Goal: Entertainment & Leisure: Consume media (video, audio)

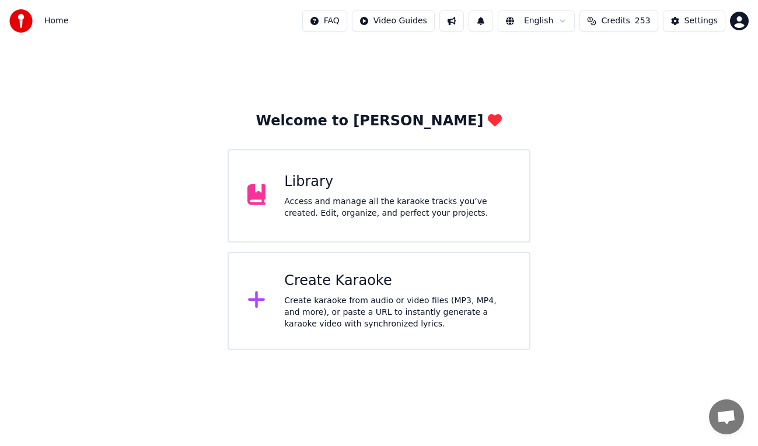
click at [630, 21] on span "Credits" at bounding box center [615, 21] width 29 height 12
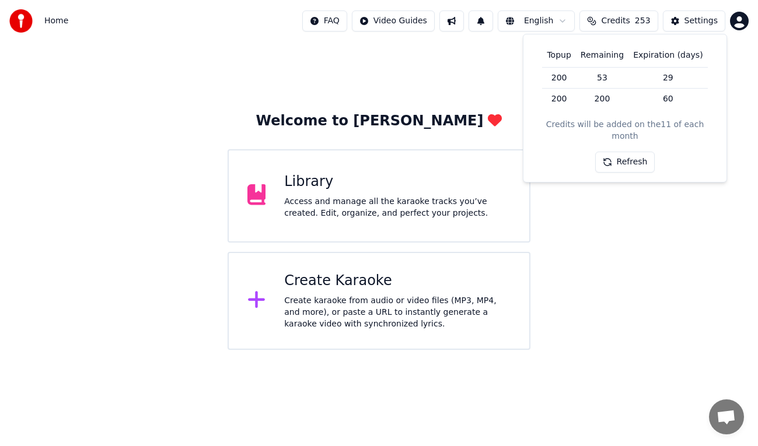
click at [477, 53] on div "Welcome to Youka Library Access and manage all the karaoke tracks you’ve create…" at bounding box center [379, 196] width 758 height 308
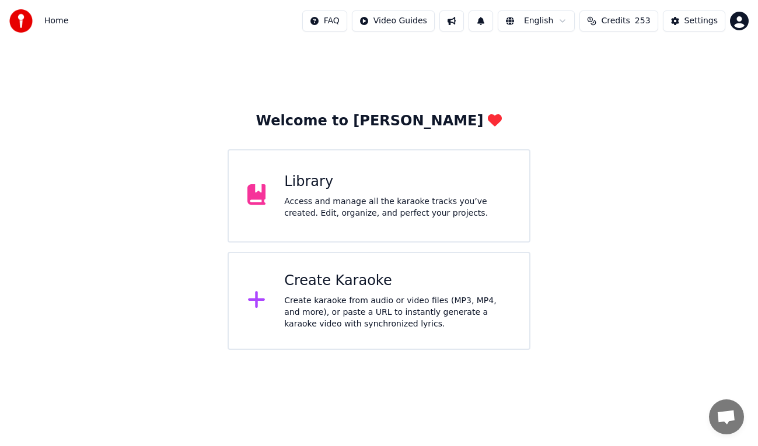
click at [383, 292] on div "Create Karaoke Create karaoke from audio or video files (MP3, MP4, and more), o…" at bounding box center [397, 301] width 226 height 58
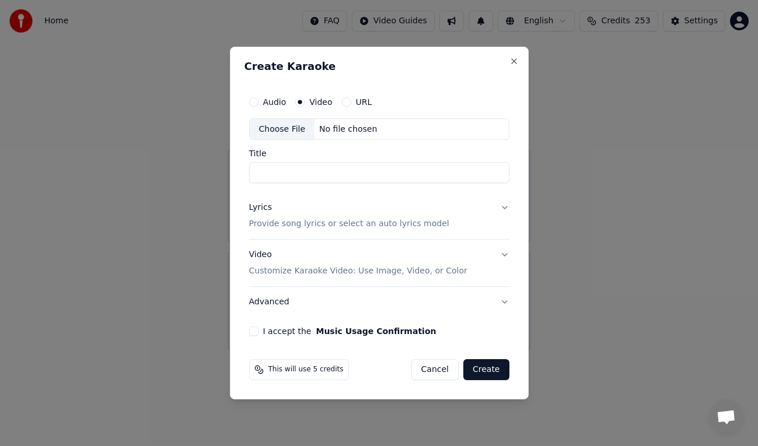
click at [257, 102] on button "Audio" at bounding box center [253, 101] width 9 height 9
click at [294, 132] on div "Choose File" at bounding box center [282, 129] width 65 height 21
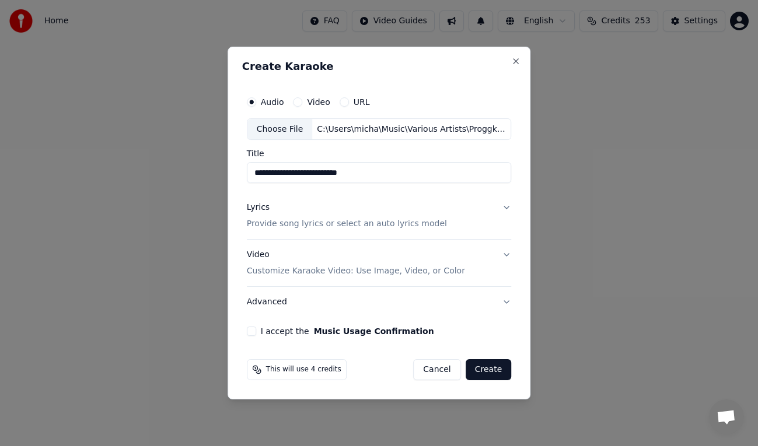
click at [266, 174] on input "**********" at bounding box center [379, 173] width 265 height 21
drag, startPoint x: 356, startPoint y: 170, endPoint x: 191, endPoint y: 155, distance: 165.2
click at [191, 155] on body "**********" at bounding box center [379, 175] width 758 height 350
type input "**********"
click at [289, 211] on div "Lyrics Provide song lyrics or select an auto lyrics model" at bounding box center [347, 217] width 200 height 28
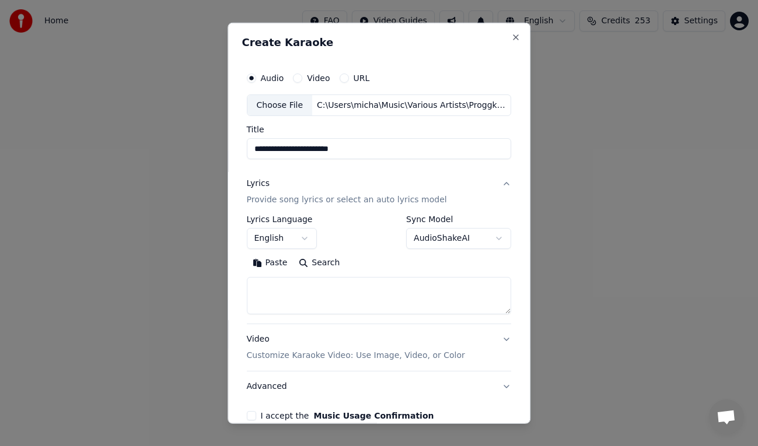
click at [305, 238] on button "English" at bounding box center [282, 238] width 70 height 21
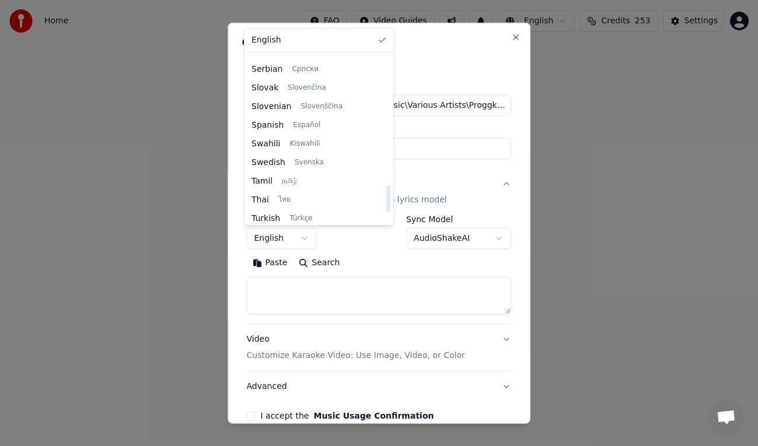
scroll to position [794, 0]
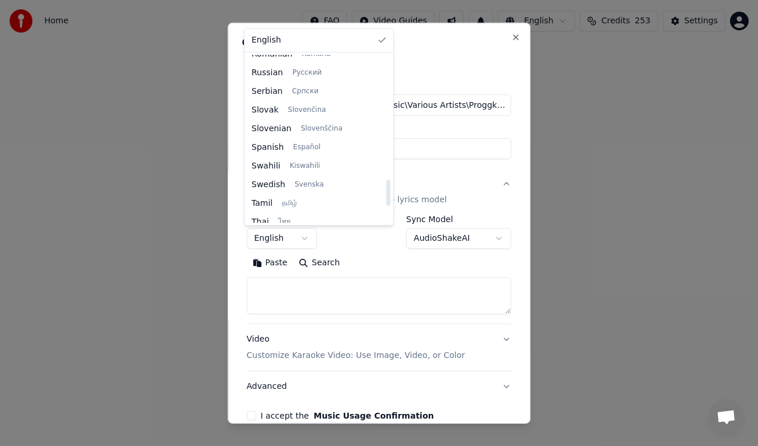
drag, startPoint x: 372, startPoint y: 76, endPoint x: 366, endPoint y: 193, distance: 116.9
click at [385, 193] on div at bounding box center [388, 139] width 6 height 168
select select "**"
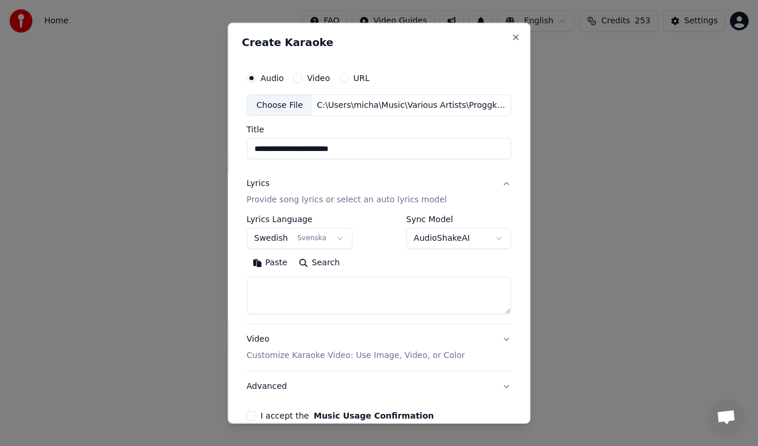
click at [386, 55] on div "**********" at bounding box center [379, 223] width 303 height 402
click at [258, 195] on p "Provide song lyrics or select an auto lyrics model" at bounding box center [347, 200] width 200 height 12
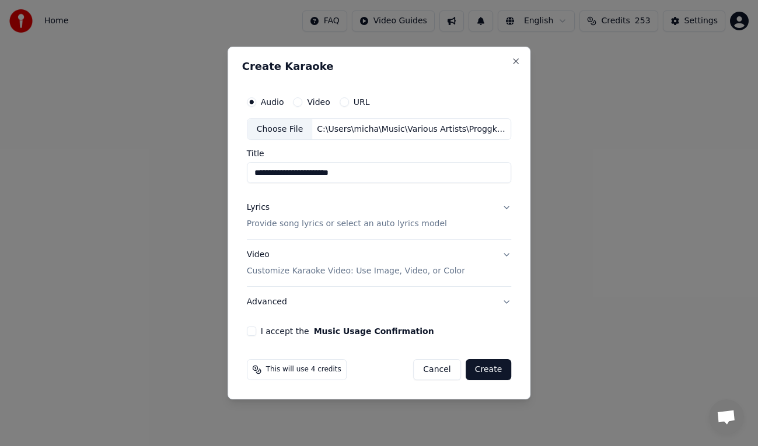
click at [275, 223] on p "Provide song lyrics or select an auto lyrics model" at bounding box center [347, 225] width 200 height 12
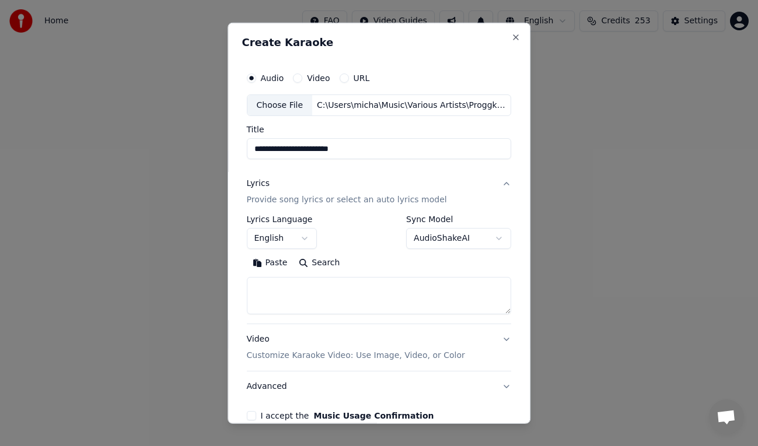
click at [306, 241] on button "English" at bounding box center [282, 238] width 70 height 21
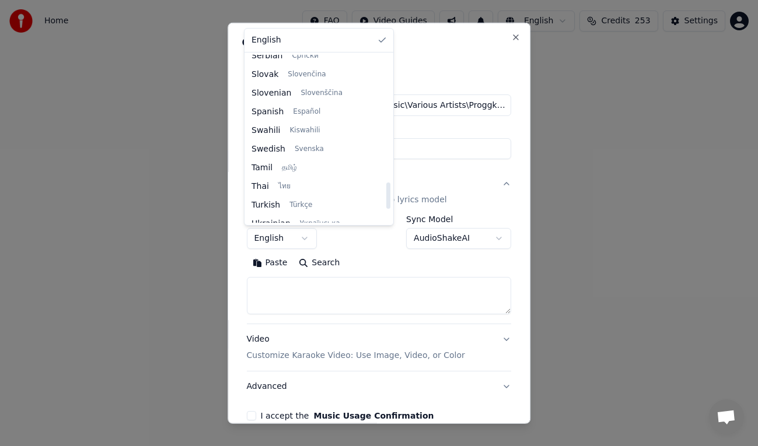
scroll to position [811, 0]
drag, startPoint x: 373, startPoint y: 75, endPoint x: 375, endPoint y: 202, distance: 127.2
click at [386, 202] on div at bounding box center [388, 196] width 4 height 26
select select "**"
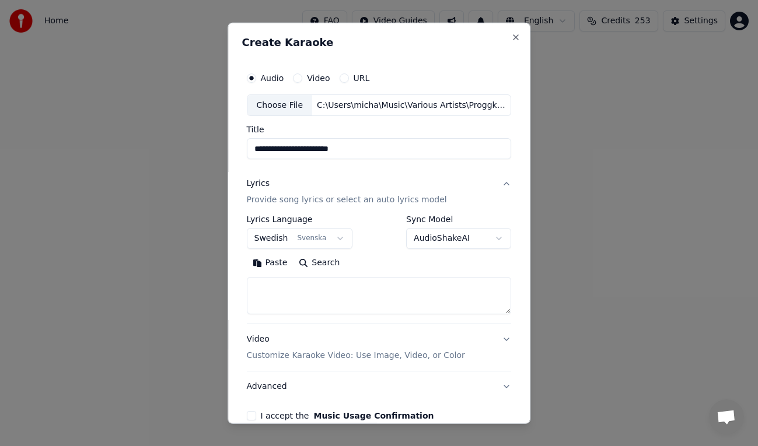
click at [298, 281] on textarea at bounding box center [379, 295] width 265 height 37
paste textarea "**********"
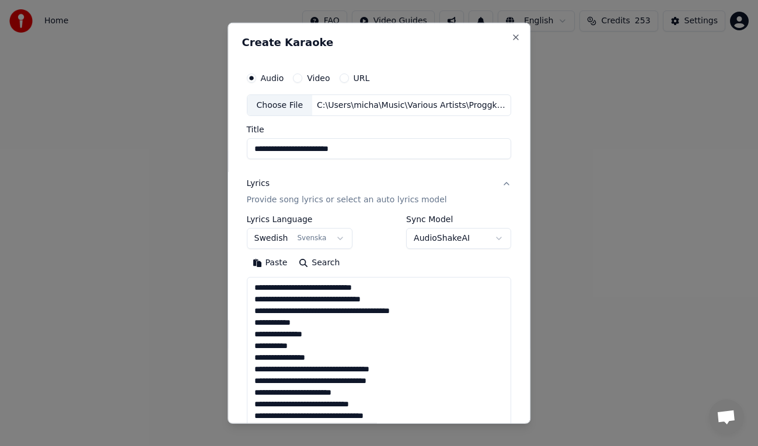
scroll to position [330, 0]
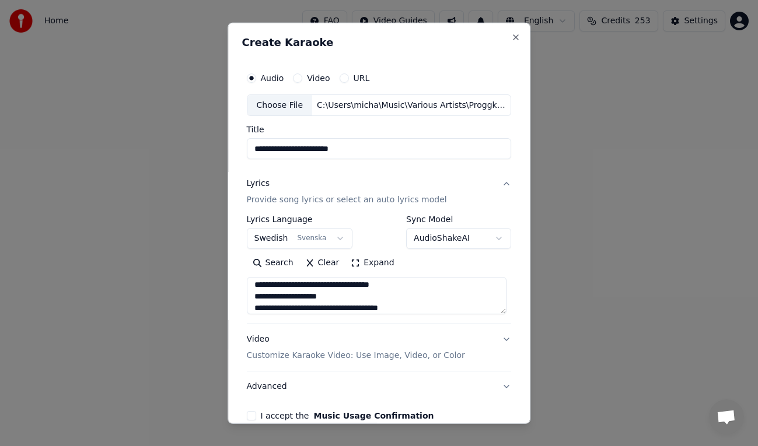
type textarea "**********"
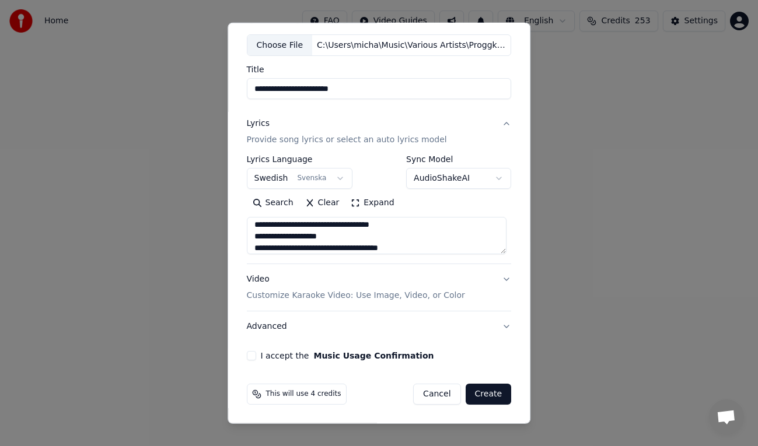
click at [252, 355] on button "I accept the Music Usage Confirmation" at bounding box center [251, 355] width 9 height 9
drag, startPoint x: 371, startPoint y: 86, endPoint x: 50, endPoint y: 85, distance: 320.4
click at [50, 85] on body "**********" at bounding box center [379, 175] width 758 height 350
paste input "**********"
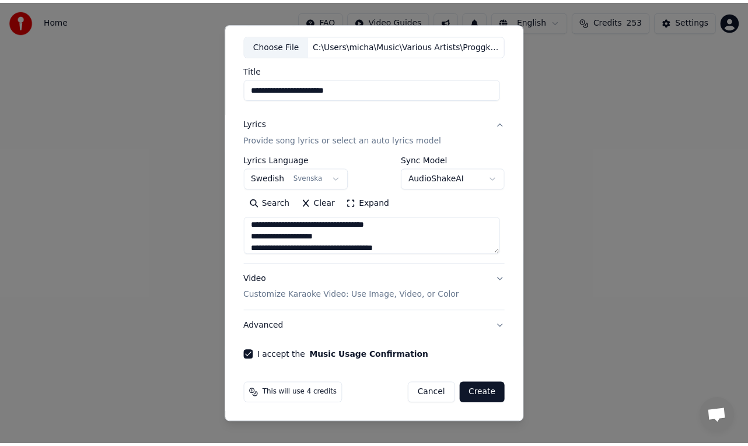
scroll to position [0, 0]
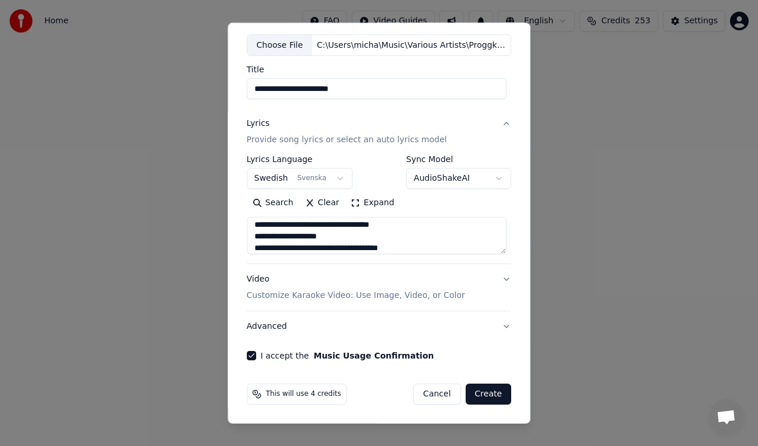
click at [378, 95] on input "**********" at bounding box center [377, 88] width 260 height 21
type input "**********"
click at [480, 392] on button "Create" at bounding box center [489, 394] width 46 height 21
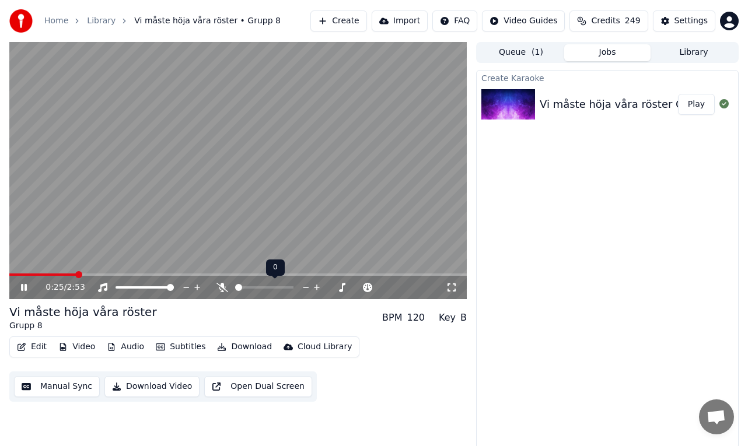
drag, startPoint x: 239, startPoint y: 284, endPoint x: 255, endPoint y: 288, distance: 16.3
click at [255, 288] on div at bounding box center [275, 288] width 94 height 12
click at [253, 286] on span at bounding box center [255, 287] width 7 height 7
click at [235, 287] on span at bounding box center [238, 287] width 7 height 7
click at [19, 288] on icon at bounding box center [32, 287] width 27 height 9
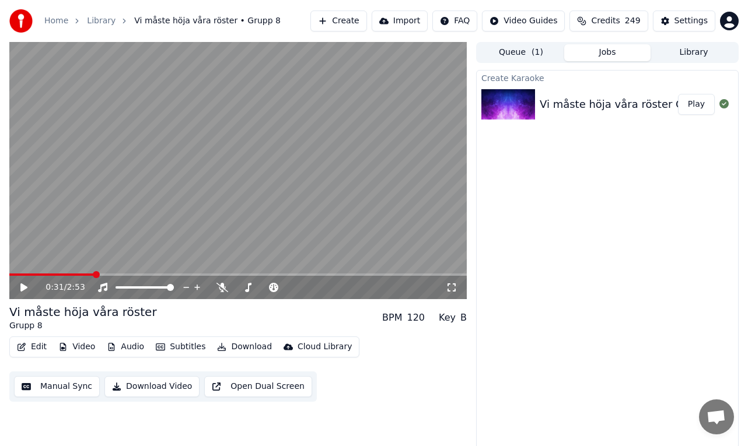
click at [23, 291] on icon at bounding box center [23, 288] width 7 height 8
click at [9, 278] on span at bounding box center [12, 274] width 7 height 7
click at [125, 348] on button "Audio" at bounding box center [125, 347] width 47 height 16
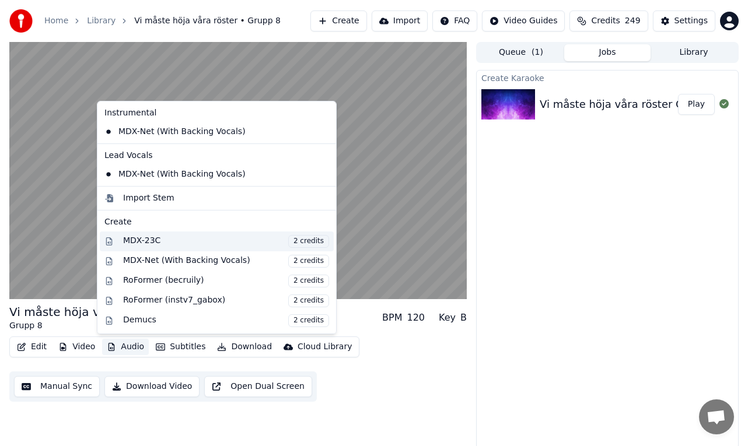
click at [293, 243] on span "2 credits" at bounding box center [308, 241] width 41 height 13
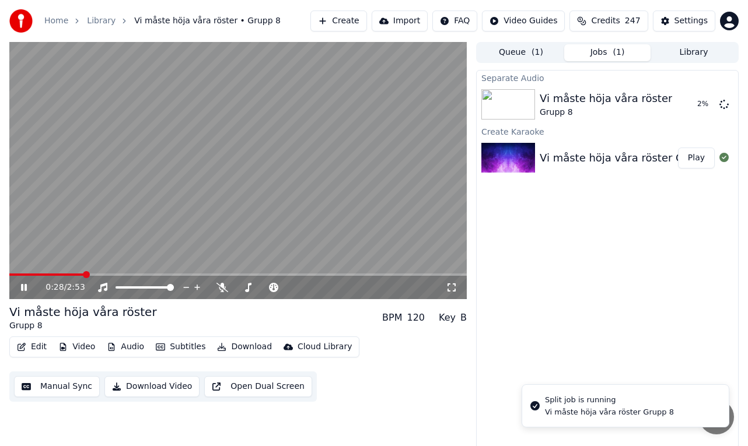
click at [26, 285] on icon at bounding box center [24, 287] width 6 height 7
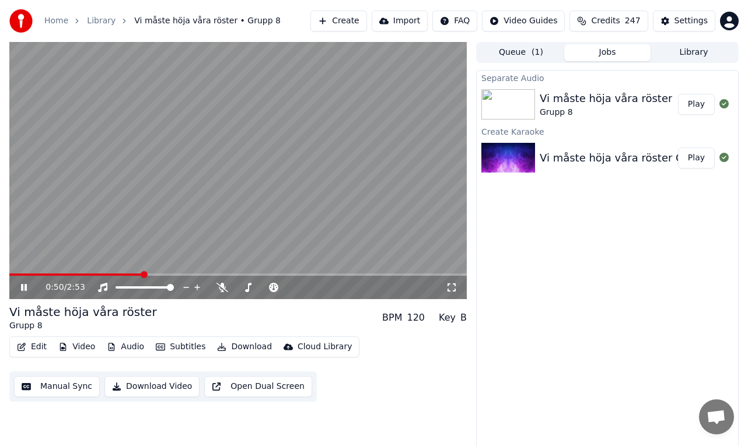
click at [26, 285] on icon at bounding box center [24, 287] width 6 height 7
click at [20, 287] on icon at bounding box center [32, 287] width 27 height 9
click at [125, 344] on button "Audio" at bounding box center [125, 347] width 47 height 16
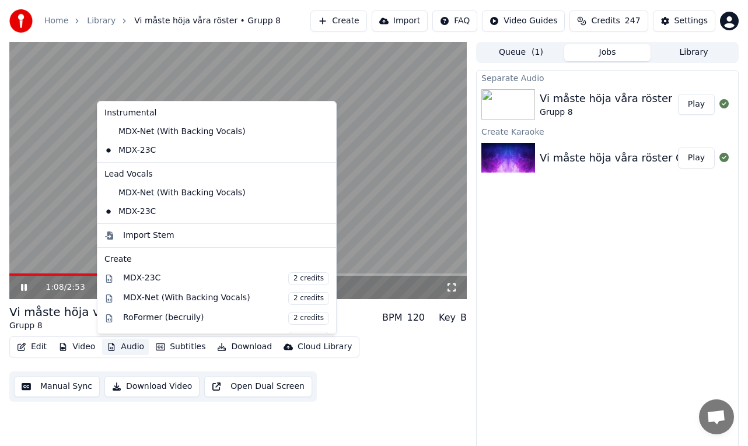
click at [18, 273] on video at bounding box center [238, 170] width 458 height 257
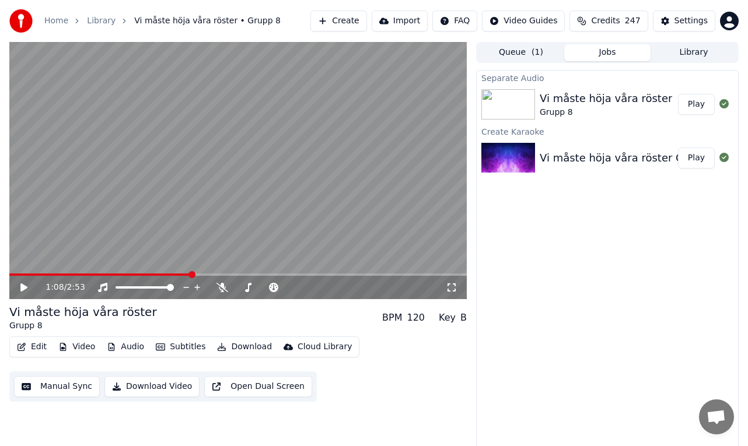
click at [18, 273] on video at bounding box center [238, 170] width 458 height 257
click at [13, 276] on div "1:09 / 2:53" at bounding box center [238, 287] width 458 height 23
click at [18, 275] on span at bounding box center [13, 275] width 8 height 2
click at [12, 274] on span at bounding box center [10, 275] width 3 height 2
click at [29, 285] on icon at bounding box center [32, 287] width 27 height 9
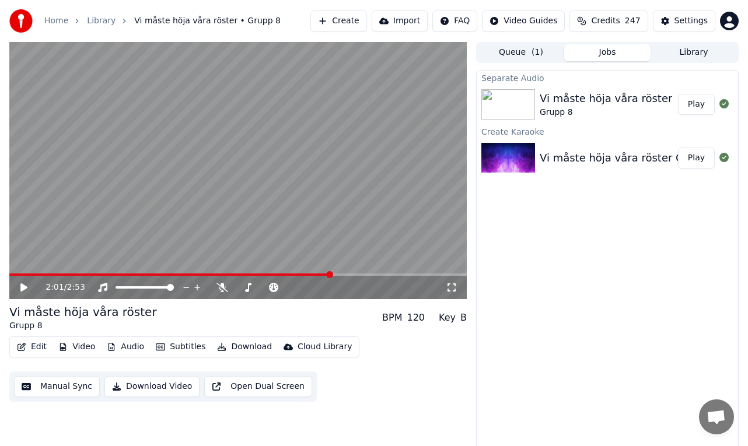
click at [17, 289] on div "2:01 / 2:53" at bounding box center [238, 288] width 448 height 12
click at [23, 286] on icon at bounding box center [23, 288] width 7 height 8
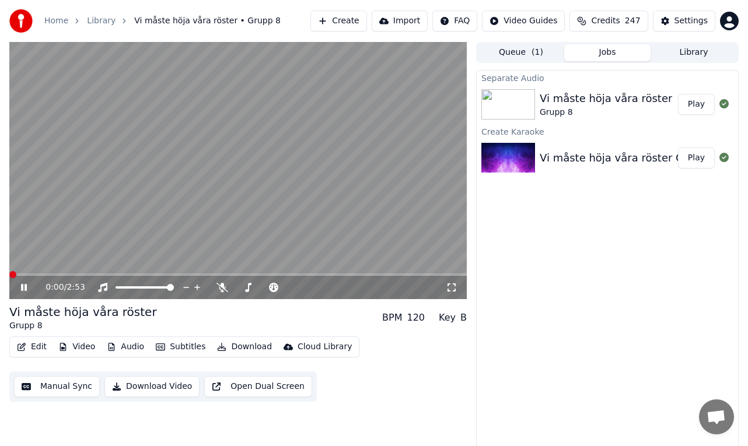
click at [9, 278] on span at bounding box center [12, 274] width 7 height 7
click at [242, 288] on span at bounding box center [245, 287] width 7 height 7
click at [135, 348] on button "Audio" at bounding box center [125, 347] width 47 height 16
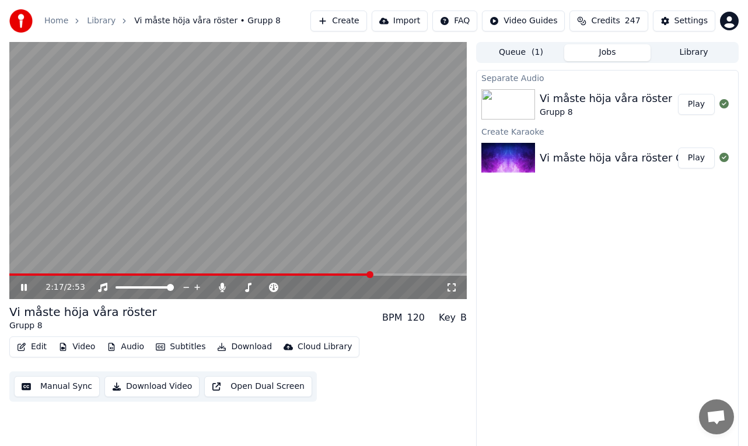
click at [23, 286] on icon at bounding box center [24, 287] width 6 height 7
click at [24, 289] on icon at bounding box center [23, 288] width 7 height 8
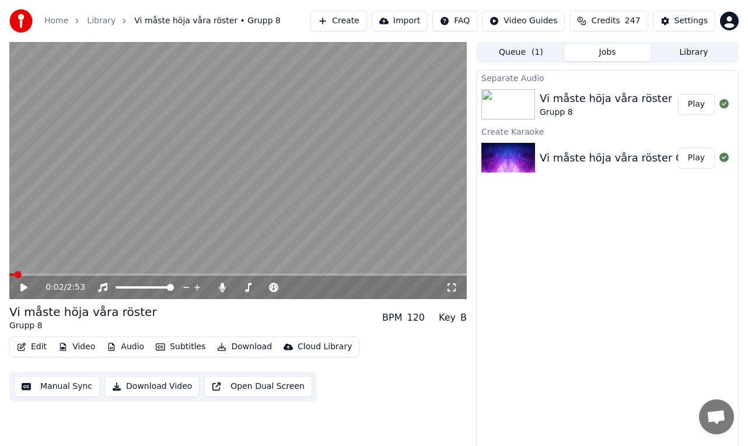
click at [15, 274] on span at bounding box center [11, 275] width 5 height 2
click at [9, 274] on span at bounding box center [12, 274] width 7 height 7
click at [23, 288] on icon at bounding box center [23, 288] width 7 height 8
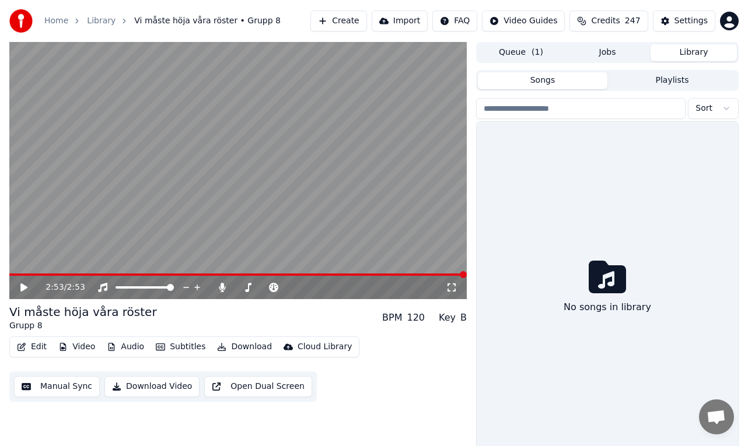
click at [675, 48] on button "Library" at bounding box center [694, 52] width 86 height 17
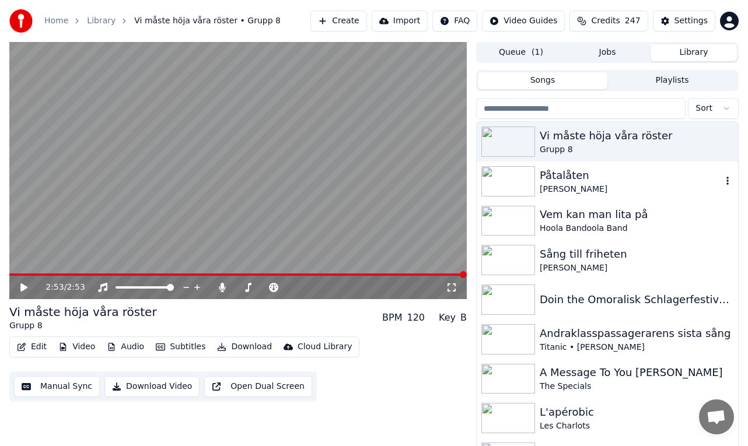
click at [588, 178] on div "Påtalåten" at bounding box center [631, 176] width 182 height 16
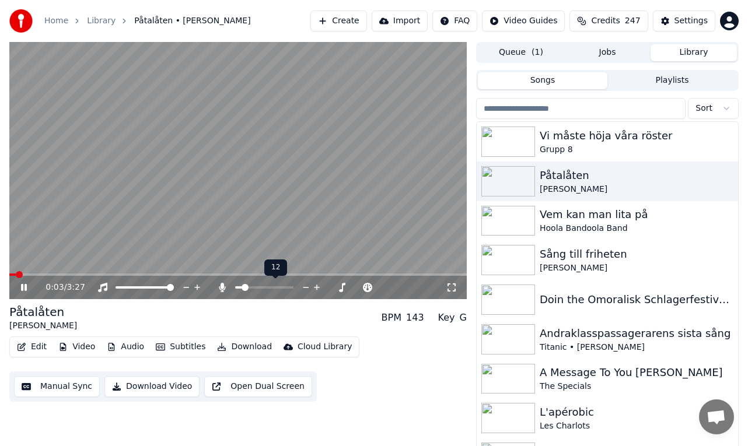
click at [261, 290] on div at bounding box center [275, 288] width 94 height 12
click at [257, 287] on span at bounding box center [264, 288] width 58 height 2
click at [584, 220] on div "Vem kan man lita på" at bounding box center [631, 215] width 182 height 16
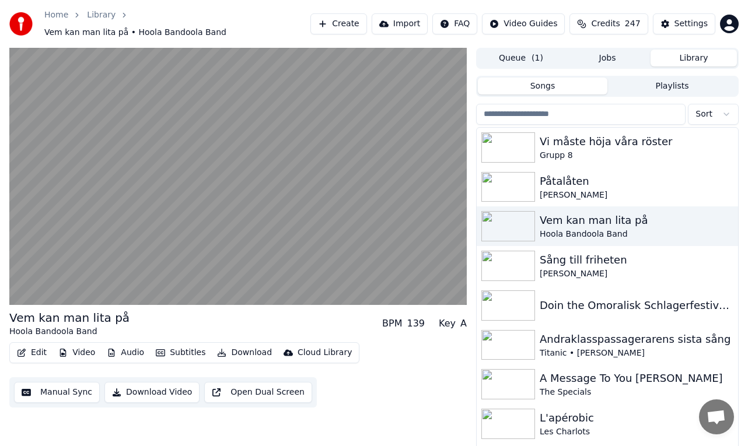
click at [615, 20] on span "Credits" at bounding box center [605, 24] width 29 height 12
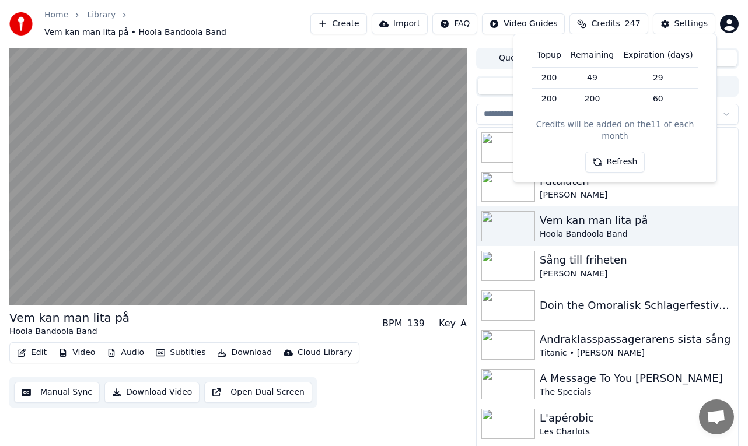
click at [611, 152] on button "Refresh" at bounding box center [615, 162] width 60 height 21
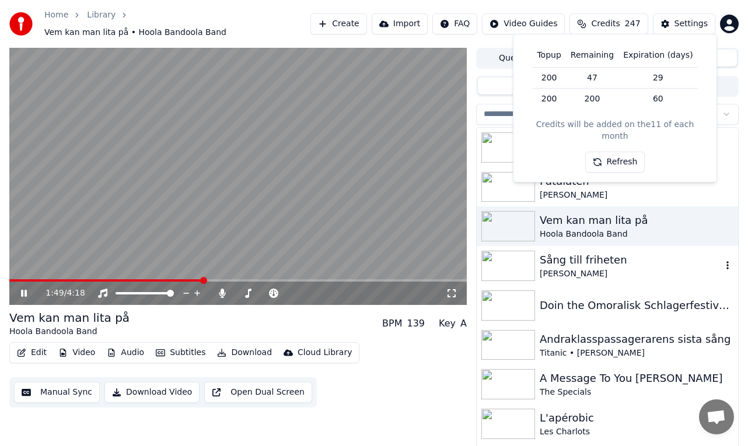
click at [606, 257] on div "Sång till friheten" at bounding box center [631, 260] width 182 height 16
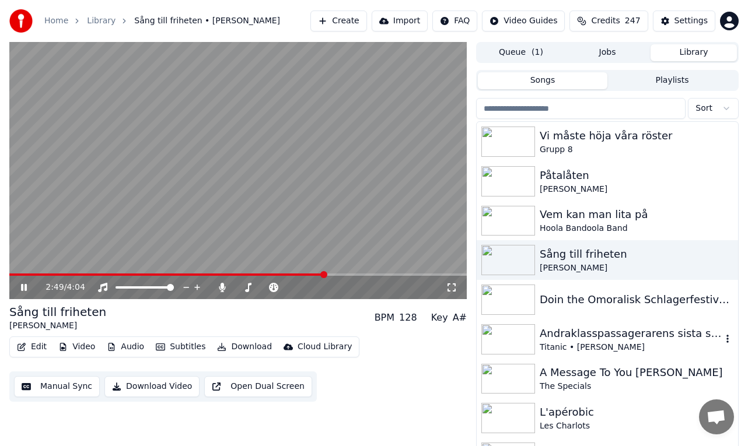
click at [552, 321] on div "Andraklasspassagerarens sista sång Titanic • [PERSON_NAME]" at bounding box center [607, 340] width 261 height 40
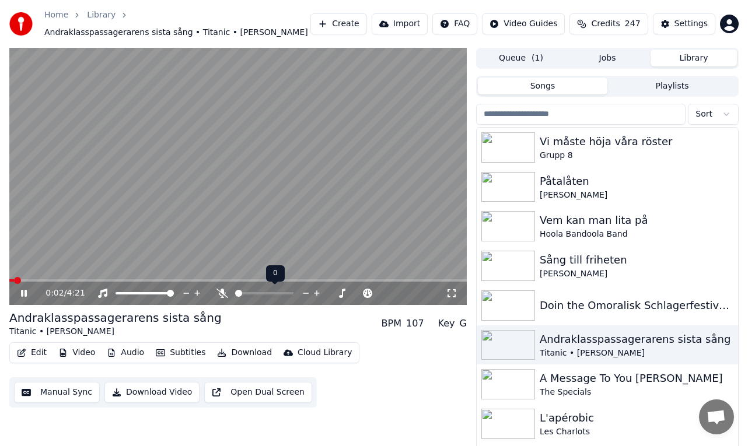
click at [235, 297] on span at bounding box center [238, 293] width 7 height 7
click at [551, 303] on div "Doin the Omoralisk Schlagerfestivalblues" at bounding box center [631, 306] width 182 height 16
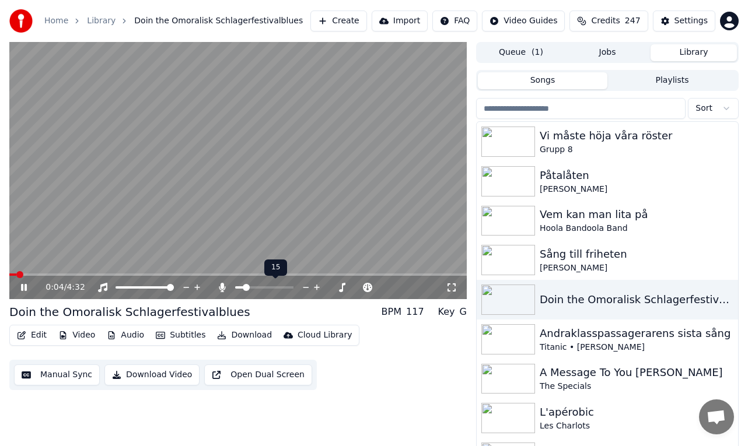
click at [244, 286] on span at bounding box center [246, 287] width 7 height 7
click at [235, 288] on span at bounding box center [238, 287] width 7 height 7
click at [9, 277] on span at bounding box center [12, 274] width 7 height 7
click at [240, 287] on span at bounding box center [243, 287] width 7 height 7
click at [241, 286] on span at bounding box center [243, 287] width 7 height 7
